Goal: Book appointment/travel/reservation

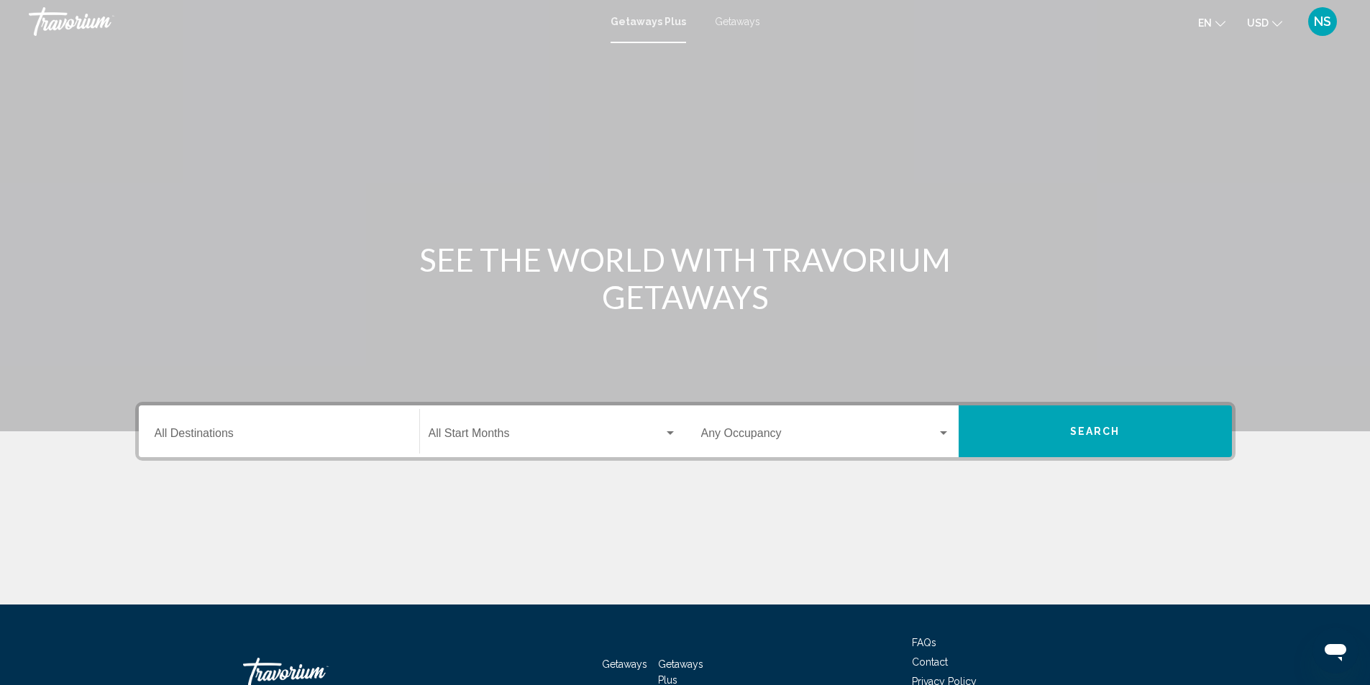
click at [205, 430] on input "Destination All Destinations" at bounding box center [279, 436] width 249 height 13
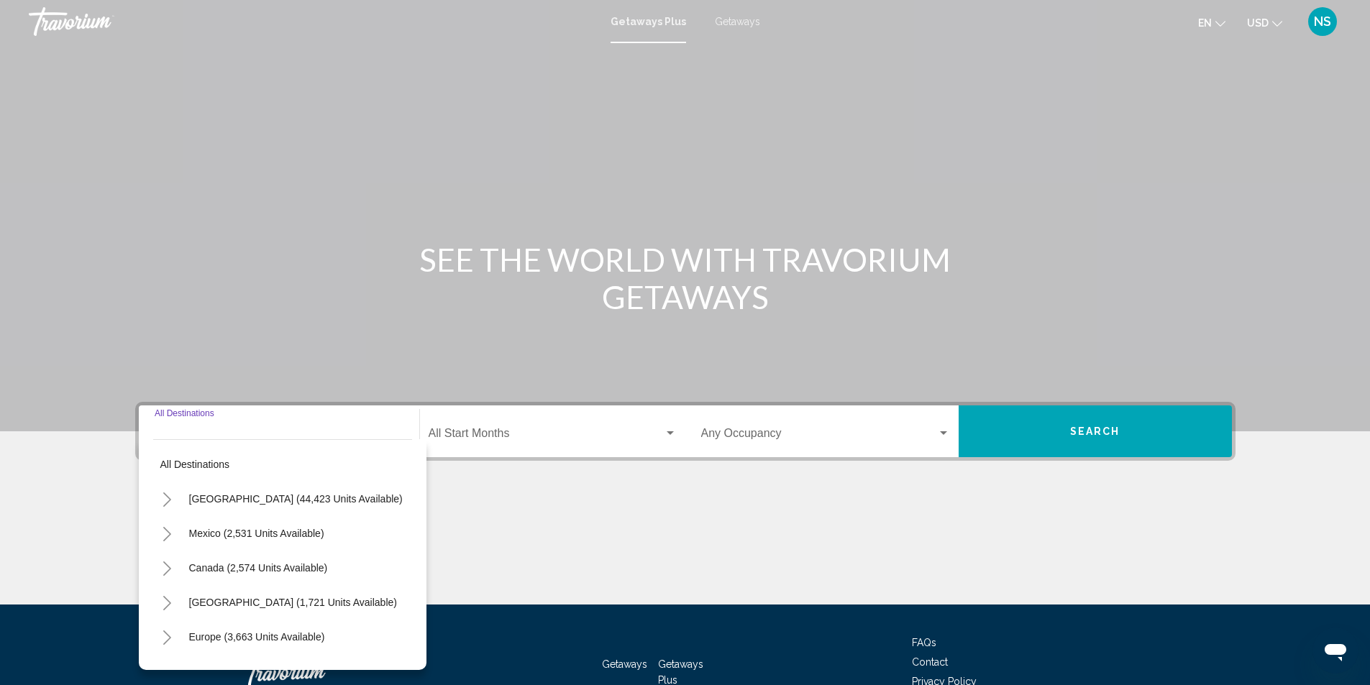
scroll to position [96, 0]
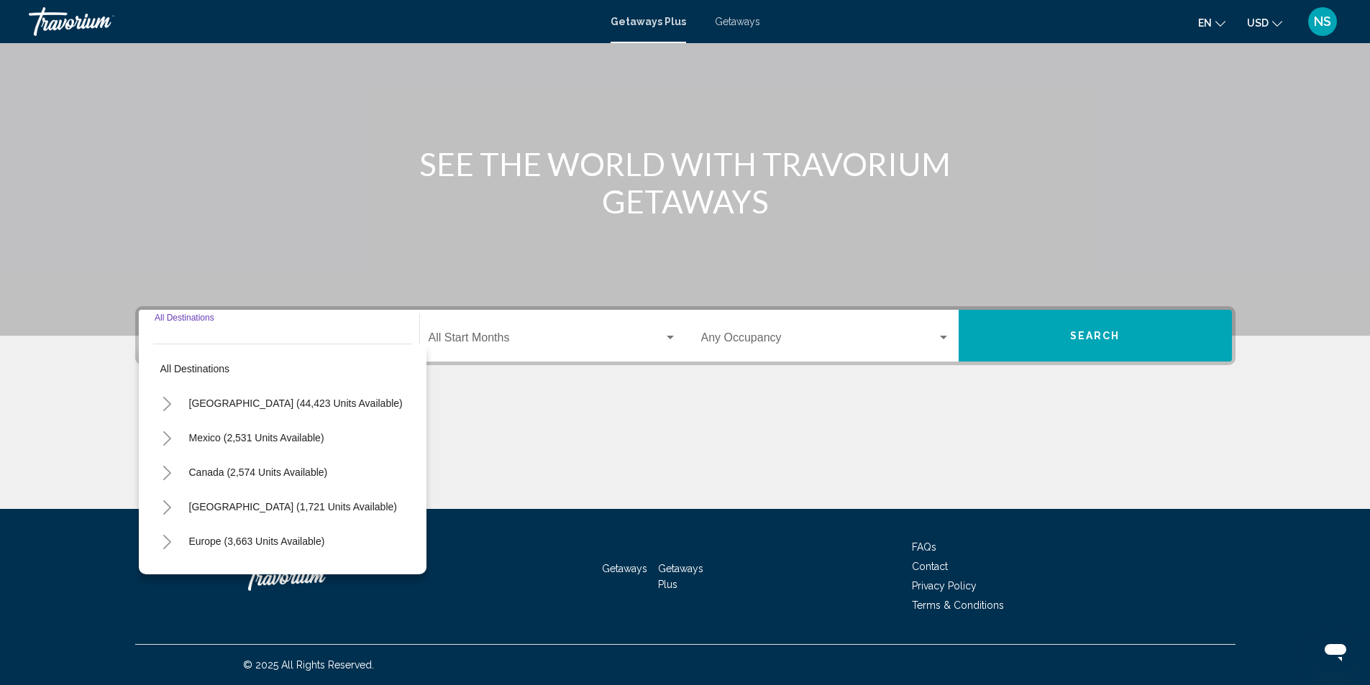
click at [170, 401] on icon "Toggle United States (44,423 units available)" at bounding box center [167, 404] width 11 height 14
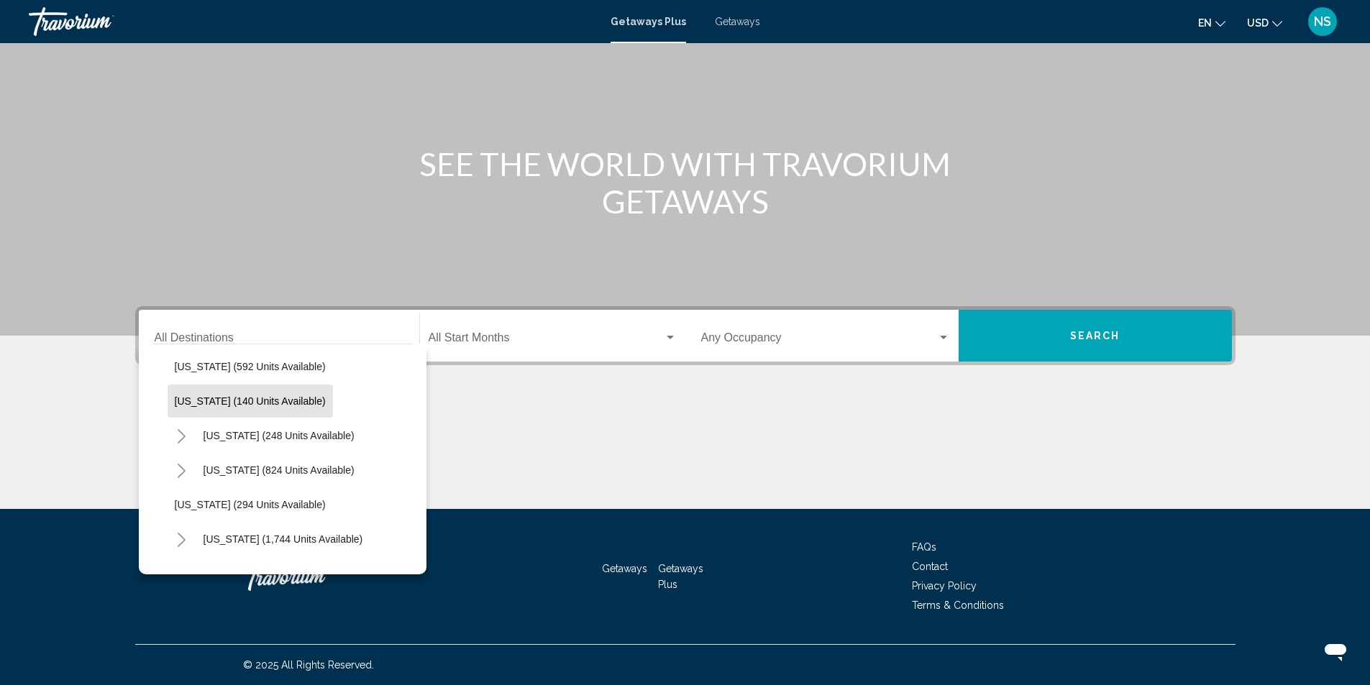
scroll to position [935, 0]
click at [243, 505] on span "[US_STATE] (294 units available)" at bounding box center [250, 504] width 151 height 12
type input "**********"
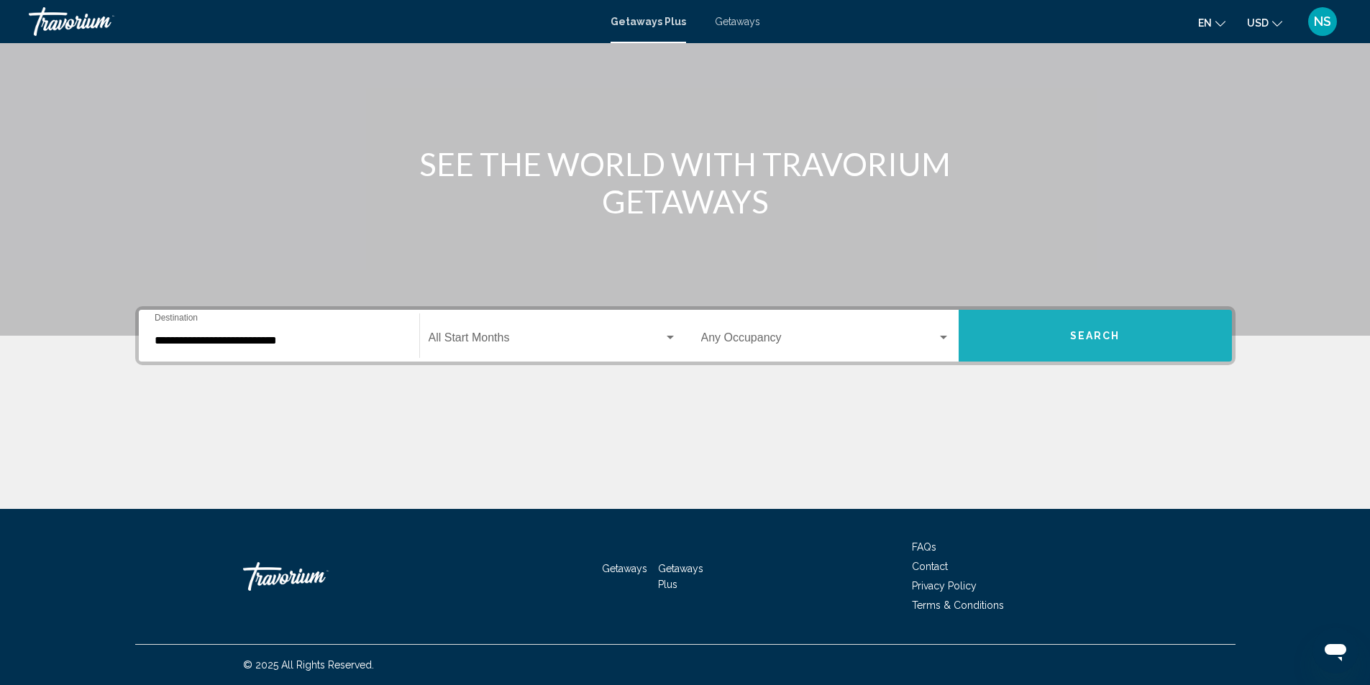
click at [1083, 338] on span "Search" at bounding box center [1095, 337] width 50 height 12
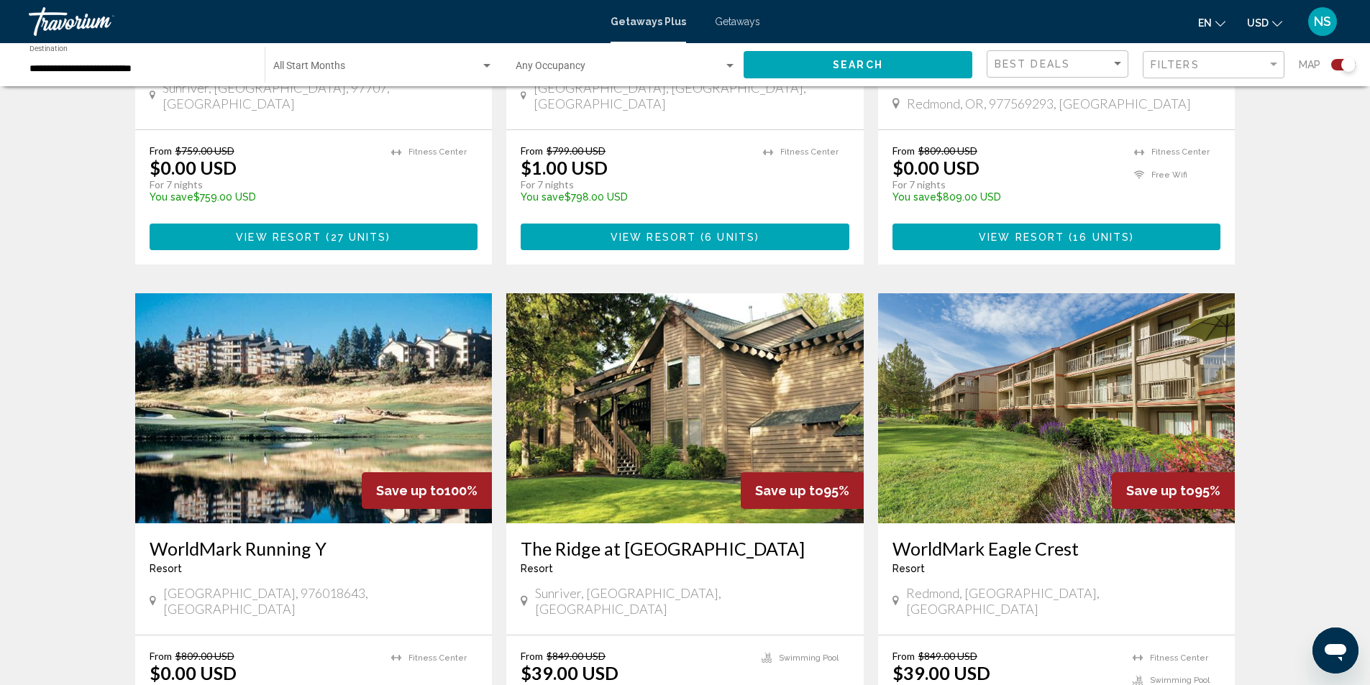
scroll to position [863, 0]
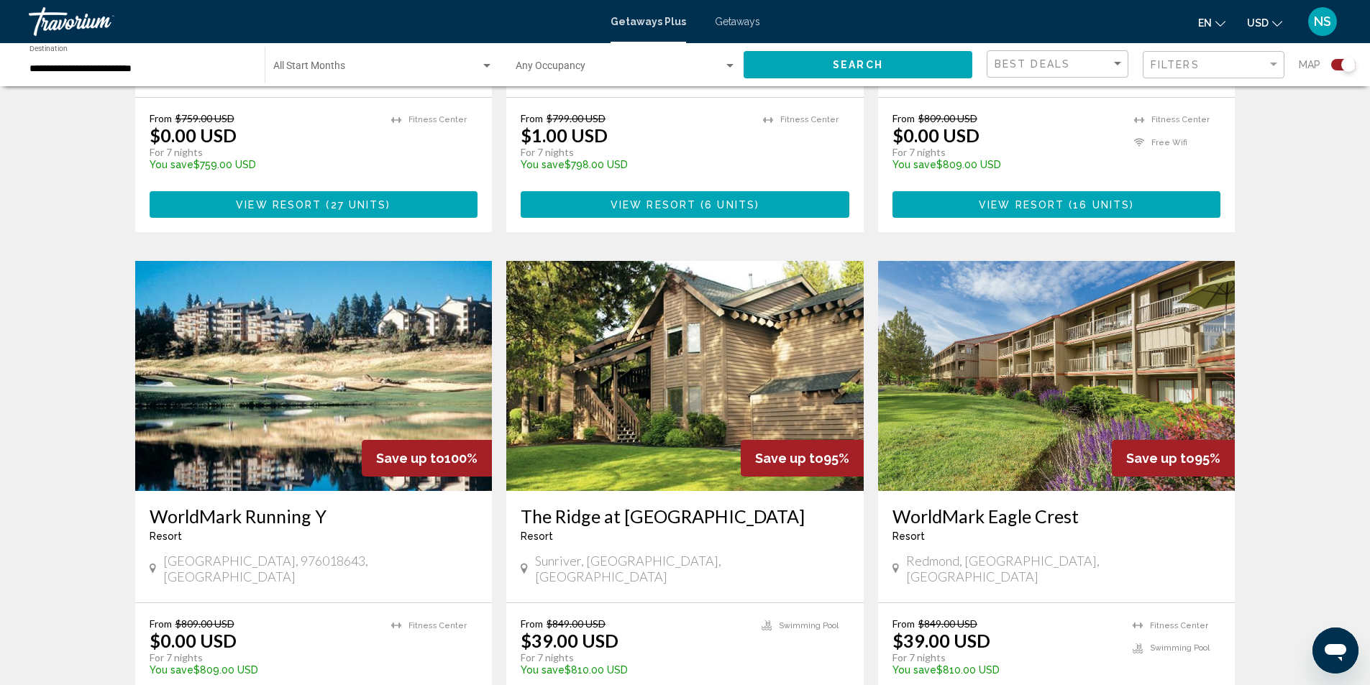
click at [697, 346] on img "Main content" at bounding box center [684, 376] width 357 height 230
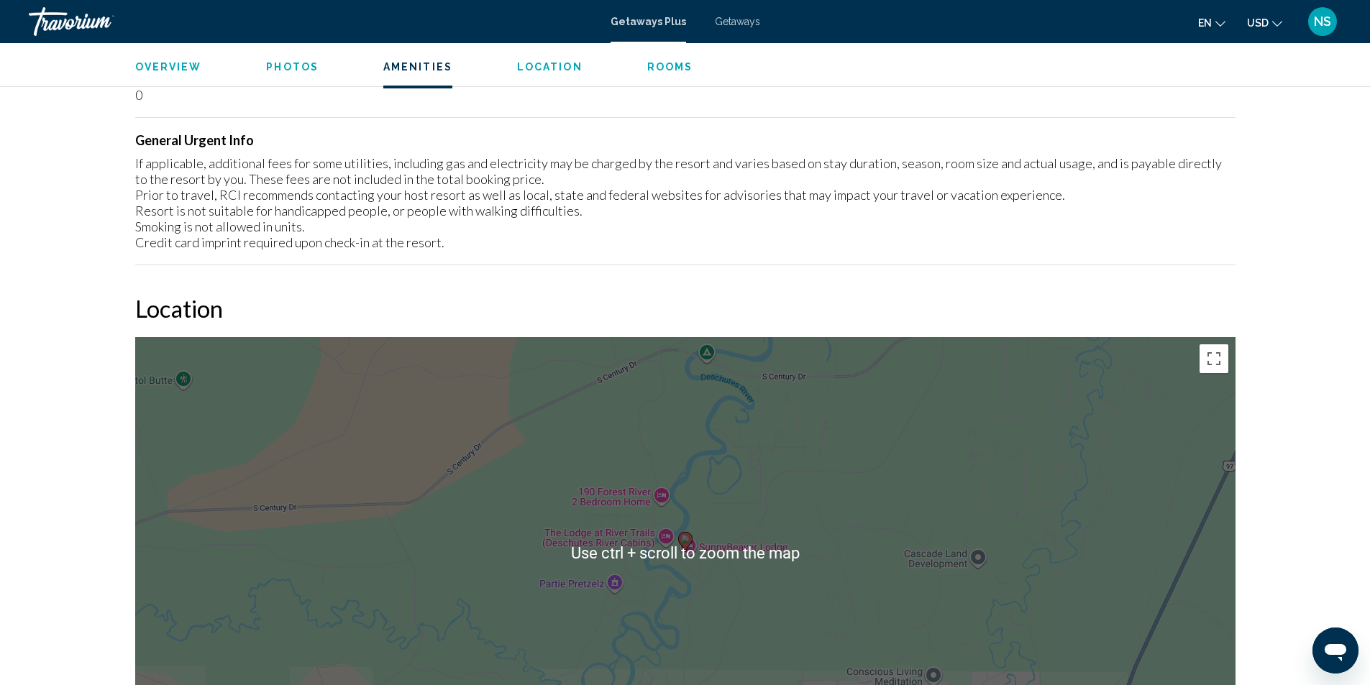
scroll to position [1721, 0]
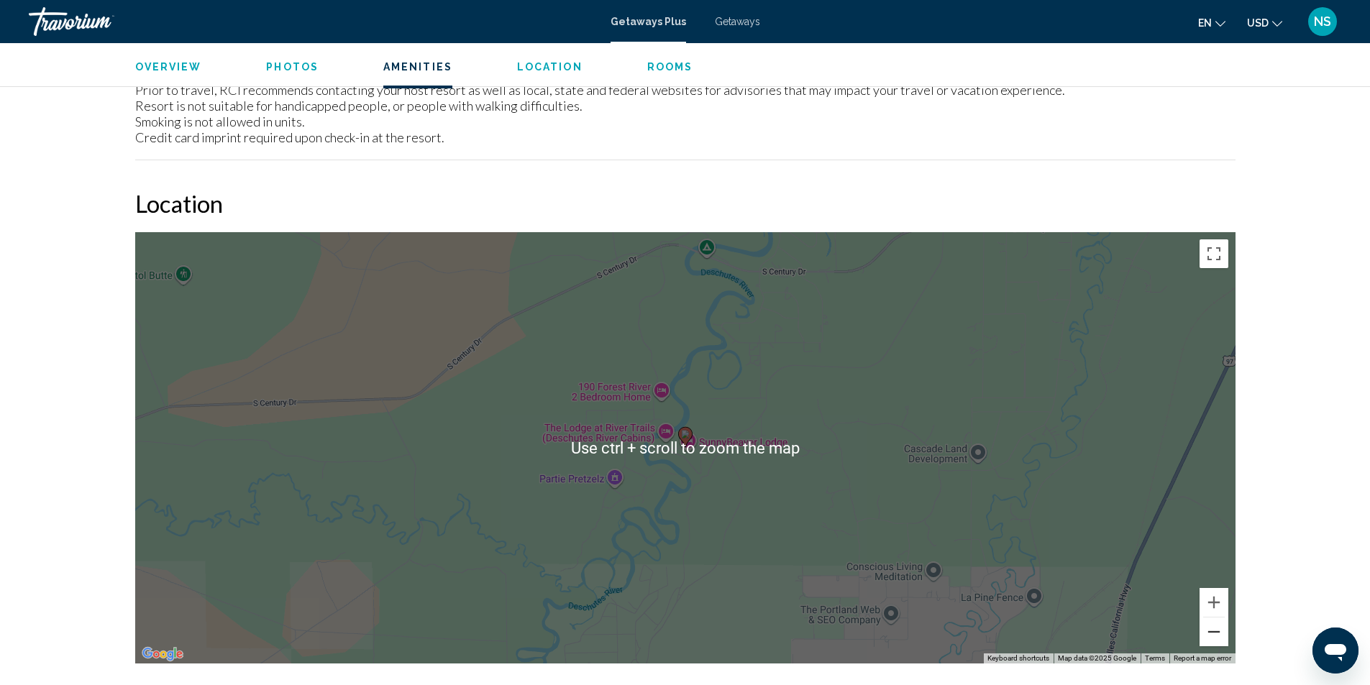
click at [1213, 634] on button "Zoom out" at bounding box center [1214, 632] width 29 height 29
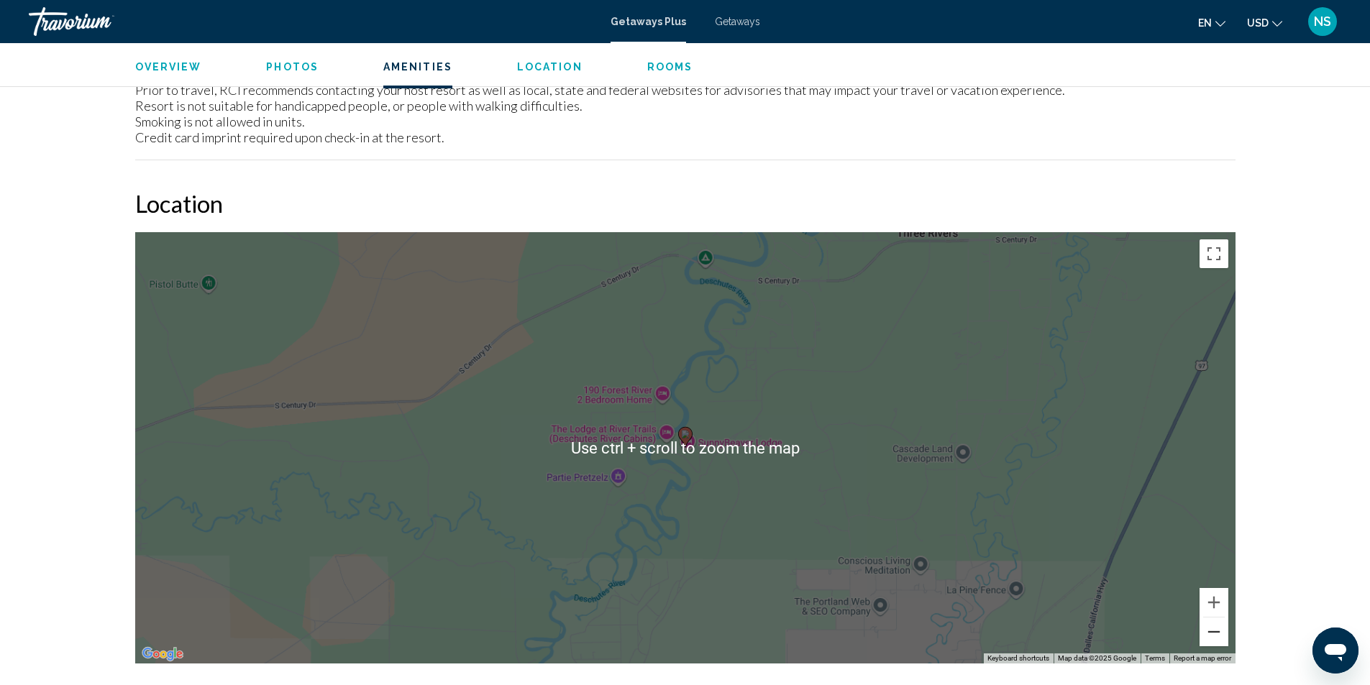
click at [1213, 634] on button "Zoom out" at bounding box center [1214, 632] width 29 height 29
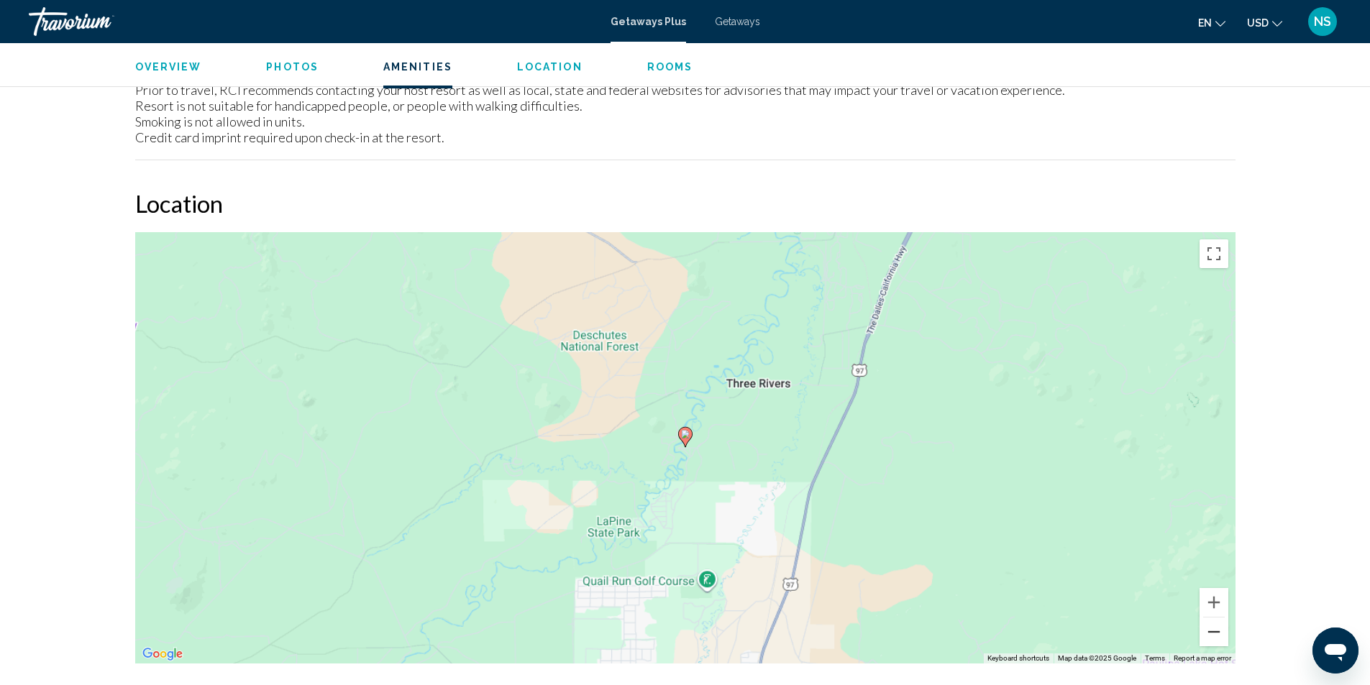
click at [1213, 634] on button "Zoom out" at bounding box center [1214, 632] width 29 height 29
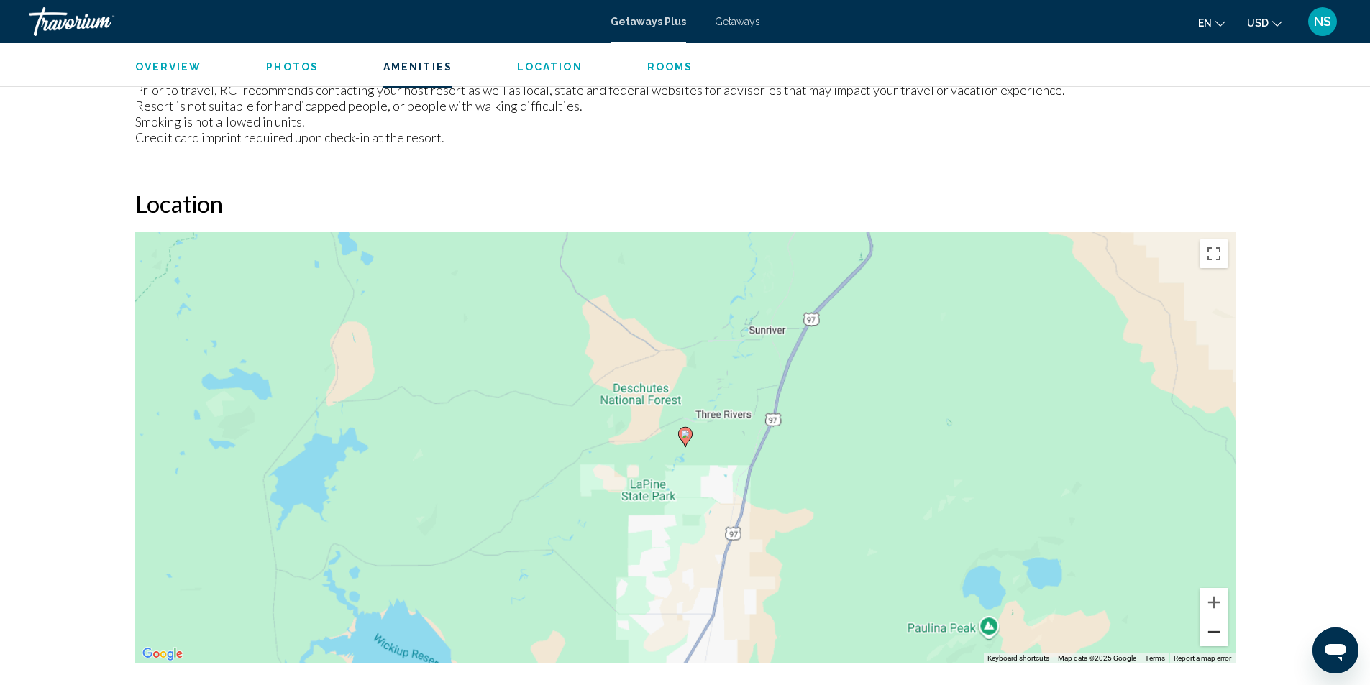
click at [1213, 634] on button "Zoom out" at bounding box center [1214, 632] width 29 height 29
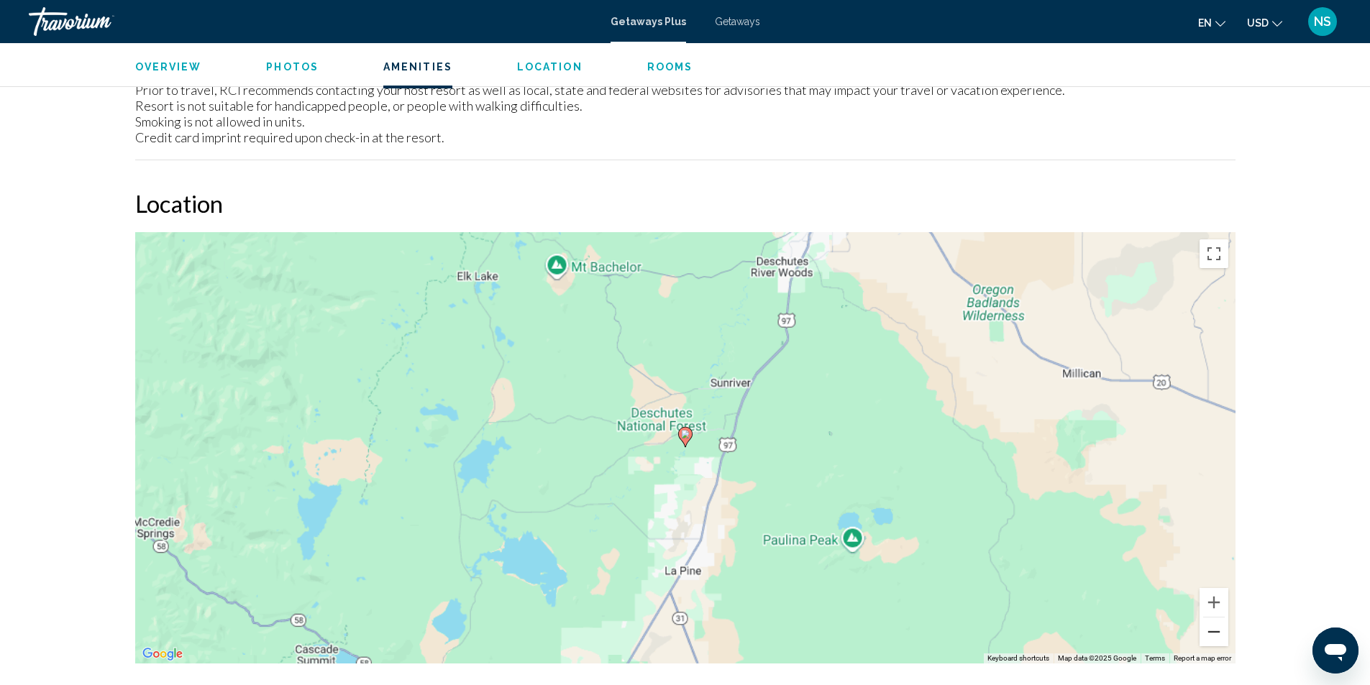
click at [1213, 634] on button "Zoom out" at bounding box center [1214, 632] width 29 height 29
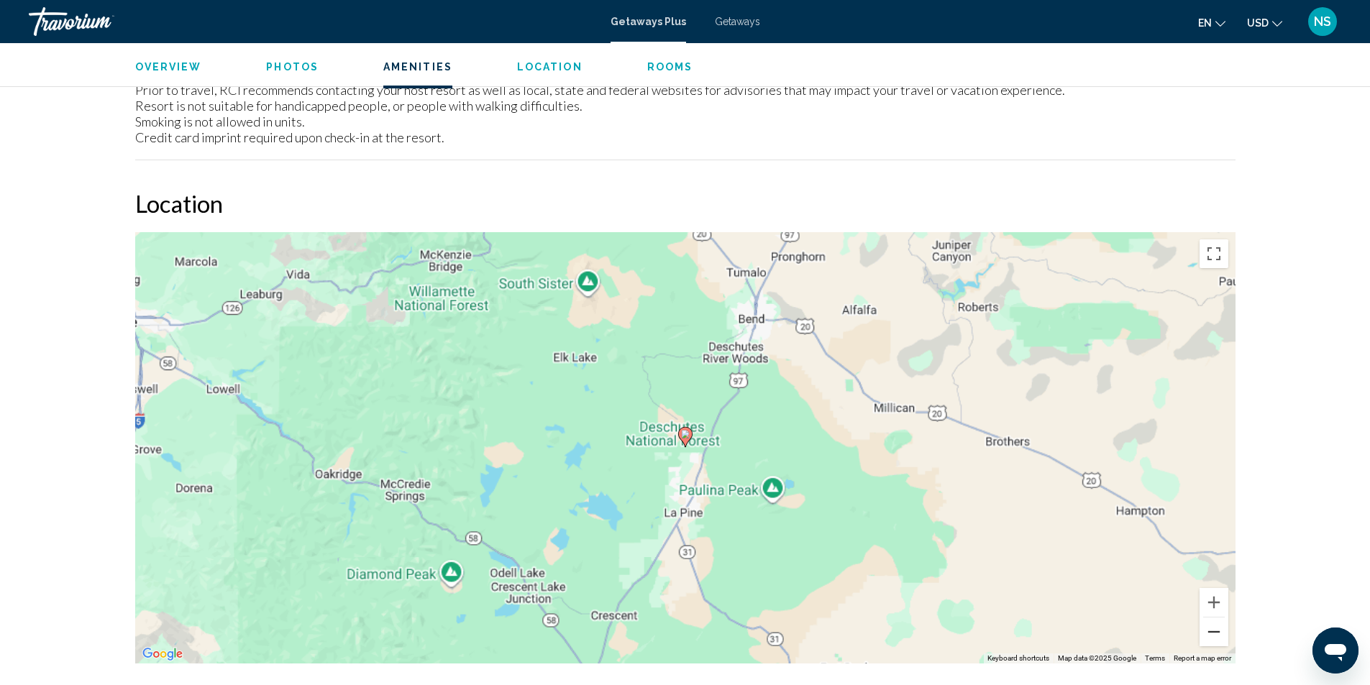
click at [1213, 634] on button "Zoom out" at bounding box center [1214, 632] width 29 height 29
